Goal: Transaction & Acquisition: Book appointment/travel/reservation

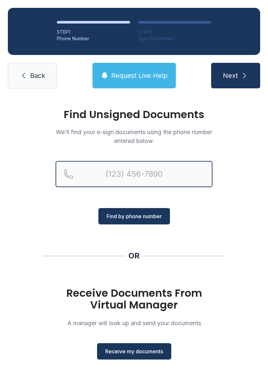
click at [166, 169] on input "Reservation phone number" at bounding box center [134, 174] width 157 height 26
type input "("
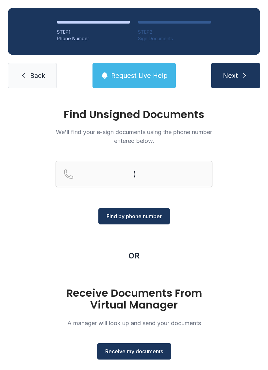
click at [242, 129] on div "Find Unsigned Documents We'll find your e-sign documents using the phone number…" at bounding box center [134, 241] width 268 height 290
click at [157, 346] on button "Receive my documents" at bounding box center [134, 351] width 74 height 16
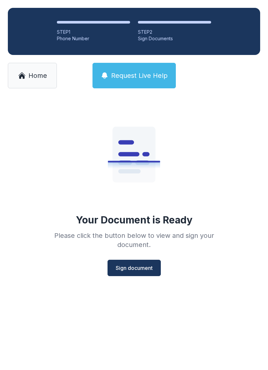
click at [140, 268] on span "Sign document" at bounding box center [134, 268] width 37 height 8
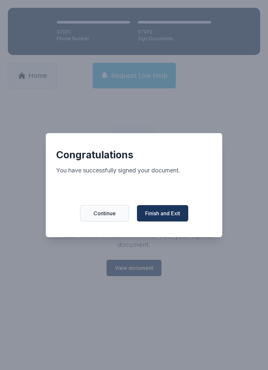
click at [185, 222] on button "Finish and Exit" at bounding box center [162, 213] width 51 height 16
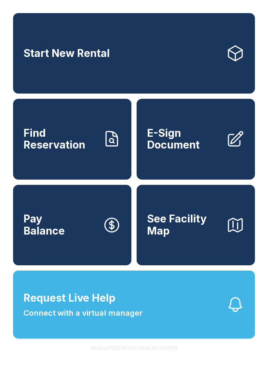
click at [210, 151] on span "E-Sign Document" at bounding box center [184, 139] width 74 height 24
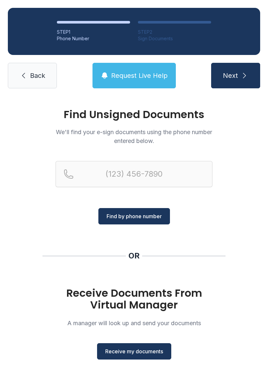
click at [140, 351] on span "Receive my documents" at bounding box center [134, 352] width 58 height 8
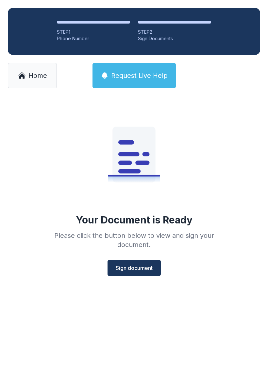
click at [137, 279] on div "Your Document is Ready Please click the button below to view and sign your docu…" at bounding box center [134, 199] width 268 height 206
click at [146, 270] on span "Sign document" at bounding box center [134, 268] width 37 height 8
click at [130, 267] on span "Sign document" at bounding box center [134, 268] width 37 height 8
click at [134, 257] on div "Your Document is Ready Please click the button below to view and sign your docu…" at bounding box center [134, 188] width 189 height 175
click at [134, 256] on div "Your Document is Ready Please click the button below to view and sign your docu…" at bounding box center [134, 188] width 189 height 175
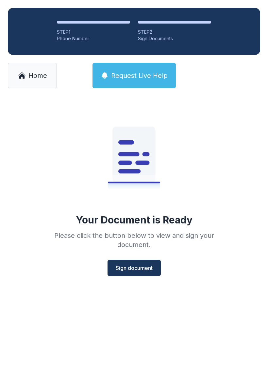
click at [135, 265] on span "Sign document" at bounding box center [134, 268] width 37 height 8
click at [29, 75] on span "Home" at bounding box center [37, 75] width 19 height 9
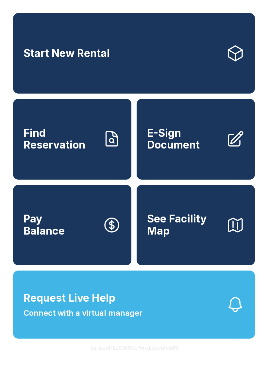
click at [203, 167] on link "E-Sign Document" at bounding box center [196, 139] width 118 height 81
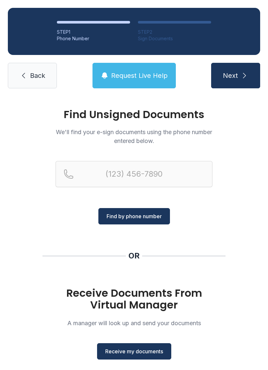
click at [142, 345] on button "Receive my documents" at bounding box center [134, 351] width 74 height 16
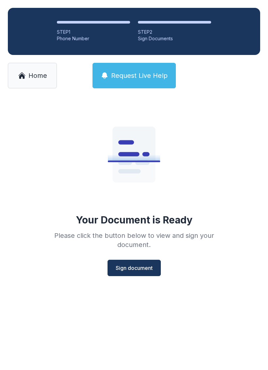
click at [140, 275] on button "Sign document" at bounding box center [134, 268] width 53 height 16
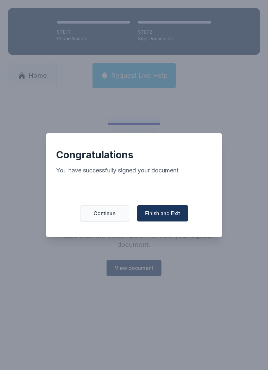
click at [109, 222] on button "Continue" at bounding box center [104, 213] width 49 height 16
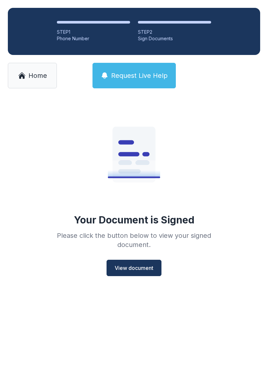
click at [32, 70] on link "Home" at bounding box center [32, 76] width 49 height 26
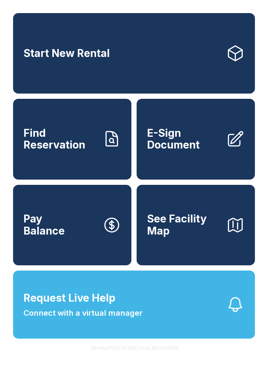
click at [184, 237] on span "See Facility Map" at bounding box center [184, 225] width 74 height 24
click at [70, 139] on span "Find Reservation" at bounding box center [61, 139] width 74 height 24
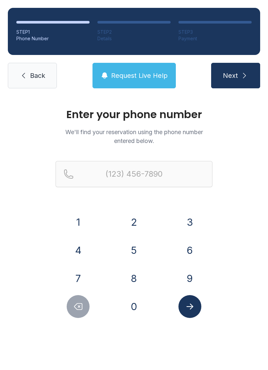
click at [189, 281] on button "9" at bounding box center [190, 278] width 23 height 23
click at [79, 224] on button "1" at bounding box center [78, 222] width 23 height 23
click at [134, 224] on button "2" at bounding box center [134, 222] width 23 height 23
click at [191, 249] on button "6" at bounding box center [190, 250] width 23 height 23
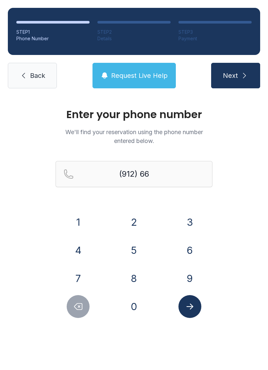
click at [82, 278] on button "7" at bounding box center [78, 278] width 23 height 23
click at [186, 251] on button "6" at bounding box center [190, 250] width 23 height 23
click at [80, 223] on button "1" at bounding box center [78, 222] width 23 height 23
click at [134, 279] on button "8" at bounding box center [134, 278] width 23 height 23
click at [135, 251] on button "5" at bounding box center [134, 250] width 23 height 23
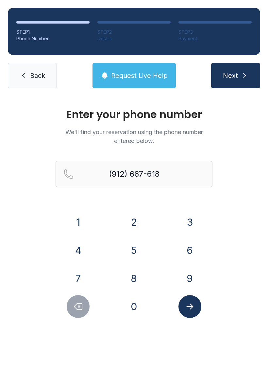
type input "[PHONE_NUMBER]"
click at [188, 310] on icon "Submit lookup form" at bounding box center [190, 307] width 10 height 10
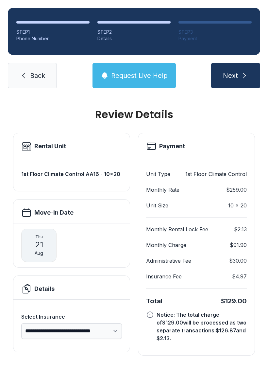
click at [240, 78] on button "Next" at bounding box center [235, 76] width 49 height 26
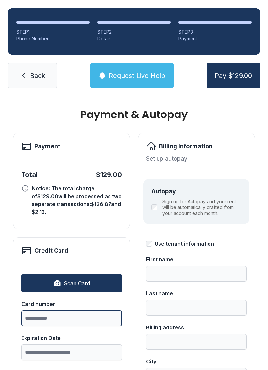
click at [60, 315] on input "Card number" at bounding box center [71, 319] width 101 height 16
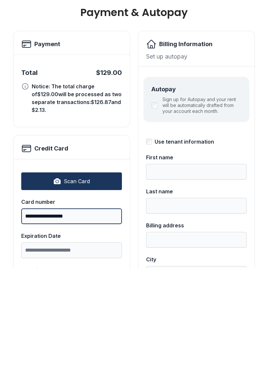
type input "**********"
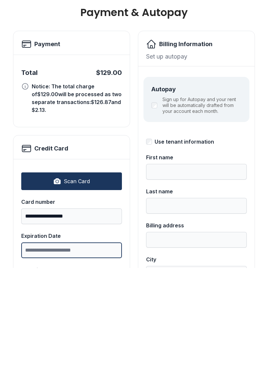
click at [63, 345] on input "Expiration Date" at bounding box center [71, 353] width 101 height 16
type input "*****"
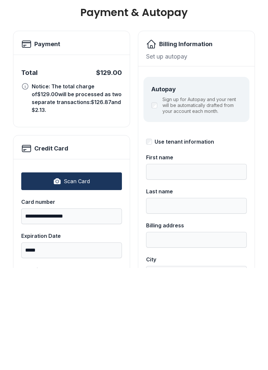
type input "***"
click at [179, 266] on input "First name" at bounding box center [196, 274] width 101 height 16
type input "*****"
click at [171, 300] on input "Last name" at bounding box center [196, 308] width 101 height 16
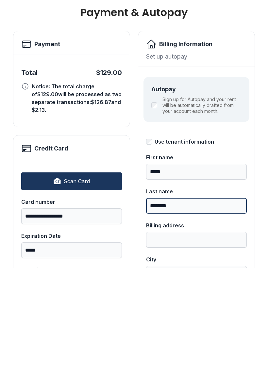
type input "********"
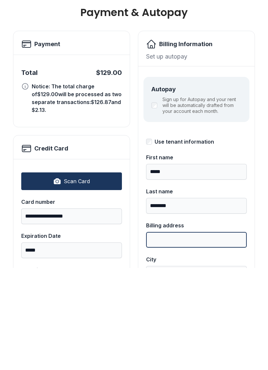
click at [166, 334] on input "Billing address" at bounding box center [196, 342] width 101 height 16
type input "**********"
click at [166, 368] on input "City" at bounding box center [196, 376] width 101 height 16
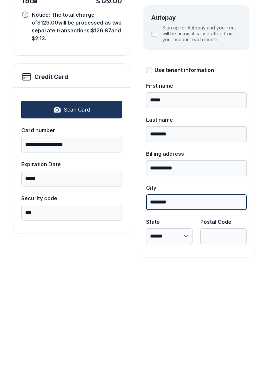
scroll to position [71, 0]
type input "********"
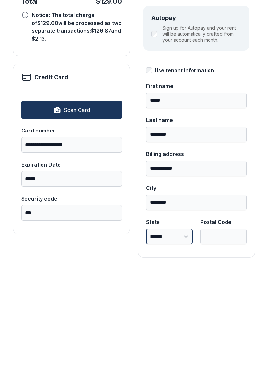
click at [184, 331] on select "**********" at bounding box center [169, 339] width 46 height 16
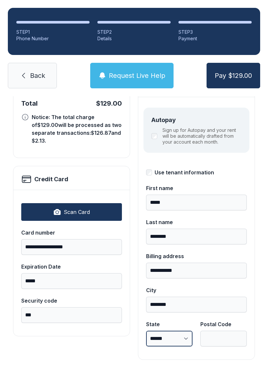
select select "**"
click at [217, 331] on input "Postal Code" at bounding box center [224, 339] width 46 height 16
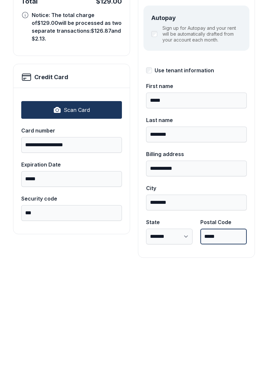
type input "*****"
click at [233, 63] on button "Pay $129.00" at bounding box center [234, 76] width 54 height 26
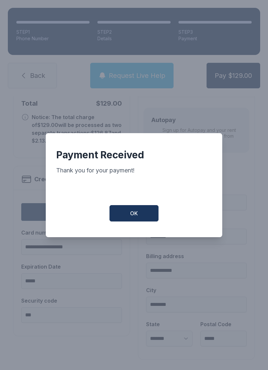
click at [138, 213] on button "OK" at bounding box center [134, 213] width 49 height 16
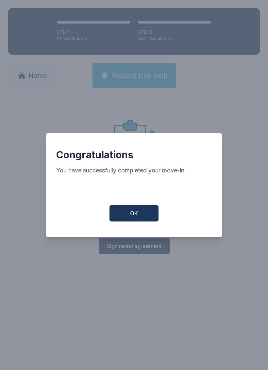
click at [133, 217] on span "OK" at bounding box center [134, 213] width 8 height 8
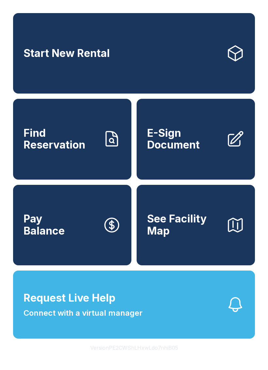
click at [102, 306] on span "Request Live Help" at bounding box center [70, 298] width 92 height 16
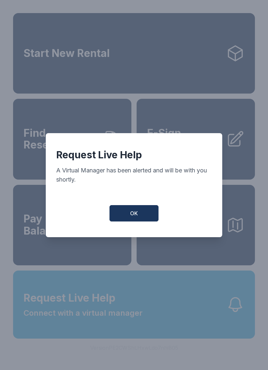
click at [144, 211] on button "OK" at bounding box center [134, 213] width 49 height 16
